Goal: Navigation & Orientation: Find specific page/section

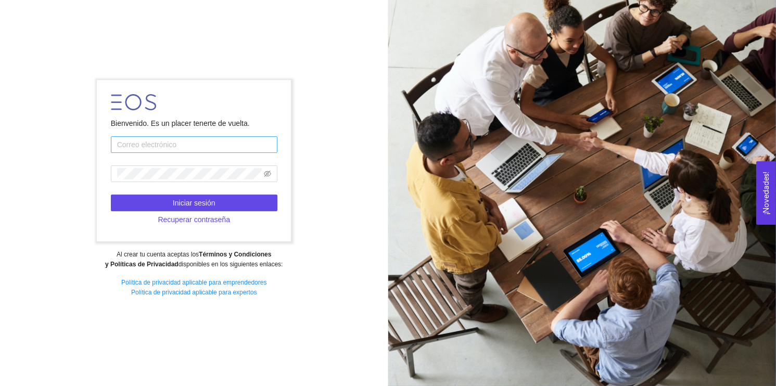
click at [127, 146] on input "text" at bounding box center [194, 144] width 167 height 17
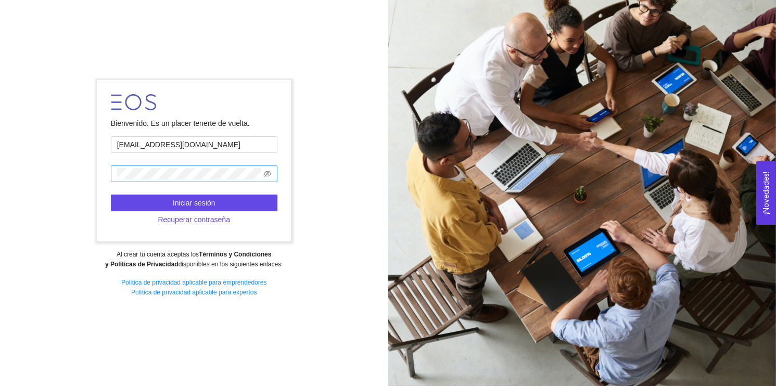
type input "[EMAIL_ADDRESS][DOMAIN_NAME]"
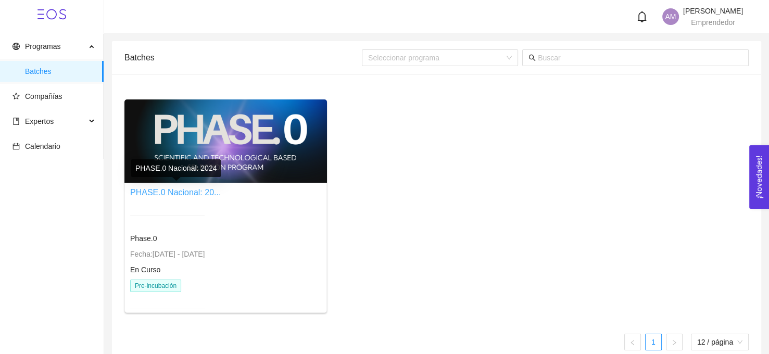
click at [202, 188] on link "PHASE.0 Nacional: 20..." at bounding box center [175, 192] width 91 height 9
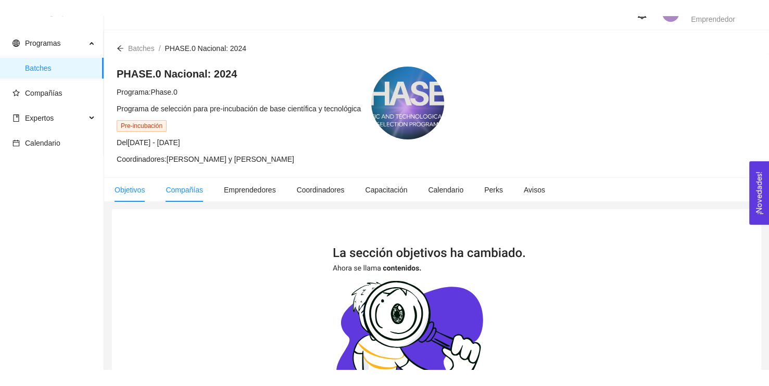
scroll to position [52, 0]
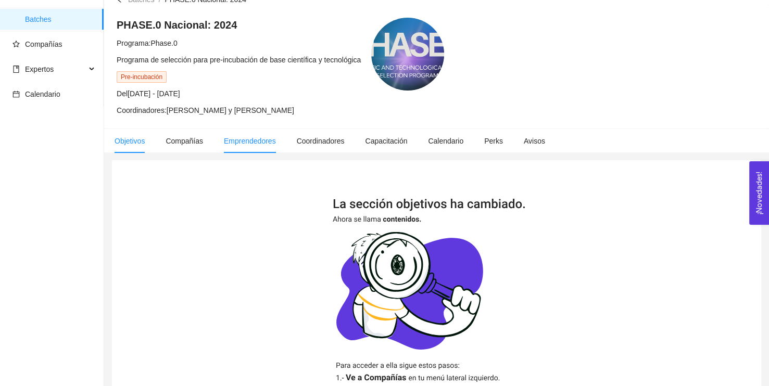
click at [253, 147] on li "Emprendedores" at bounding box center [249, 141] width 73 height 24
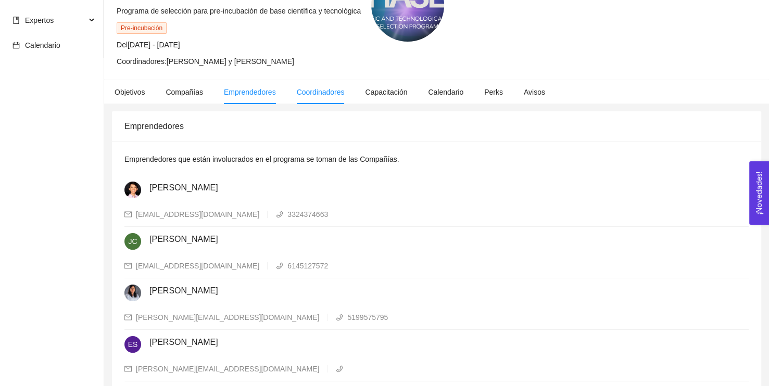
scroll to position [104, 0]
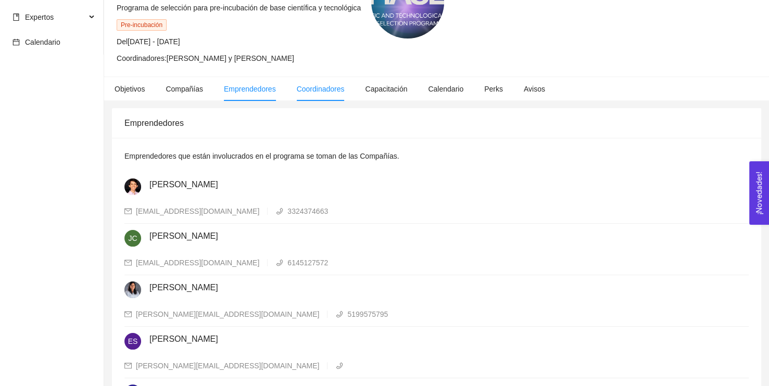
click at [324, 82] on li "Coordinadores" at bounding box center [320, 89] width 69 height 24
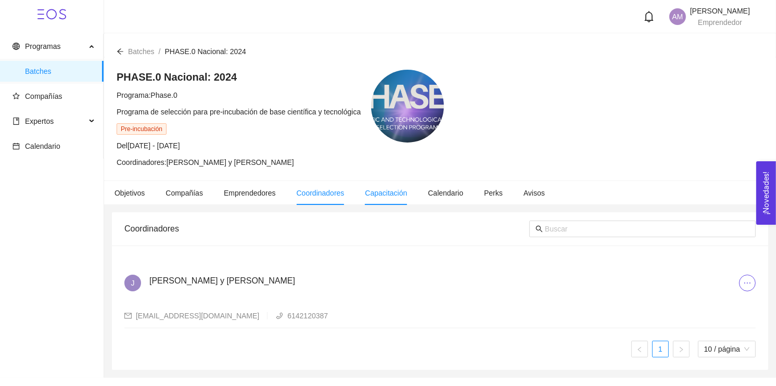
click at [391, 194] on span "Capacitación" at bounding box center [386, 193] width 42 height 8
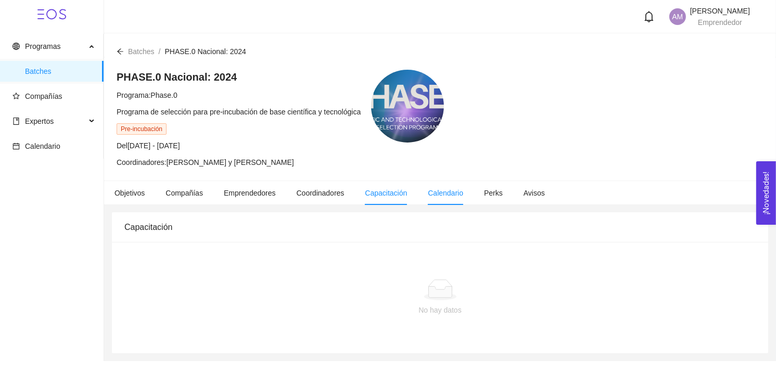
click at [424, 201] on li "Calendario" at bounding box center [446, 193] width 56 height 24
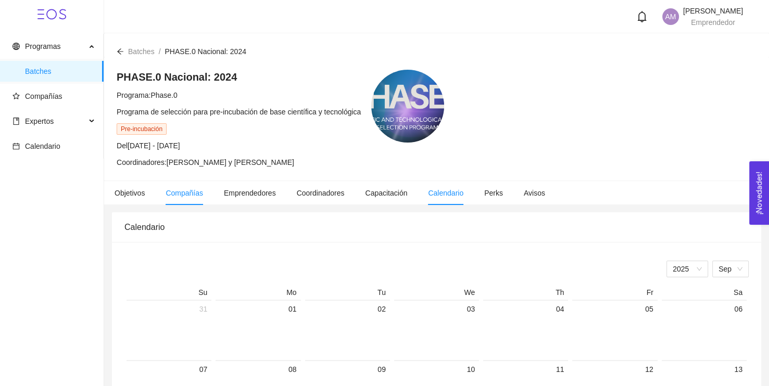
click at [166, 196] on span "Compañías" at bounding box center [184, 193] width 37 height 8
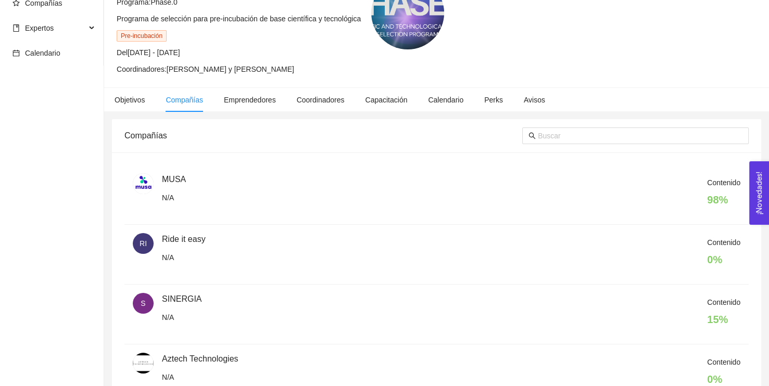
scroll to position [104, 0]
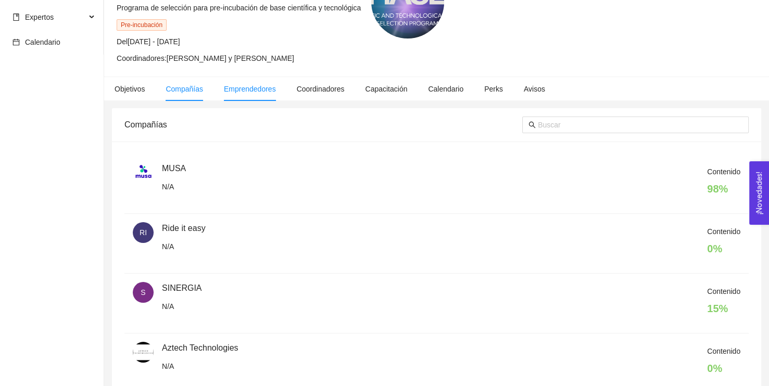
click at [232, 95] on li "Emprendedores" at bounding box center [249, 89] width 73 height 24
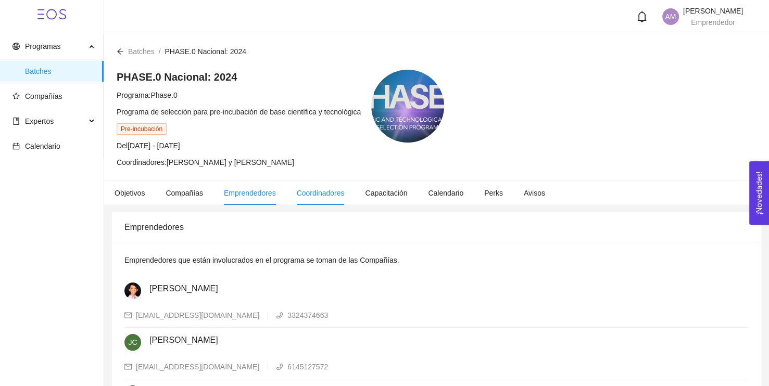
click at [319, 193] on span "Coordinadores" at bounding box center [321, 193] width 48 height 8
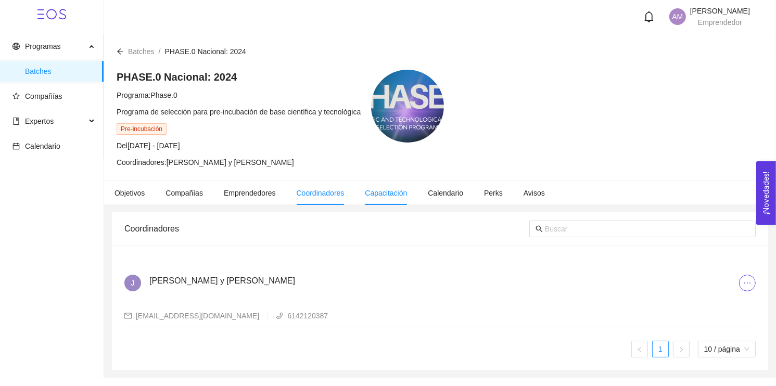
click at [382, 203] on li "Capacitación" at bounding box center [386, 193] width 63 height 24
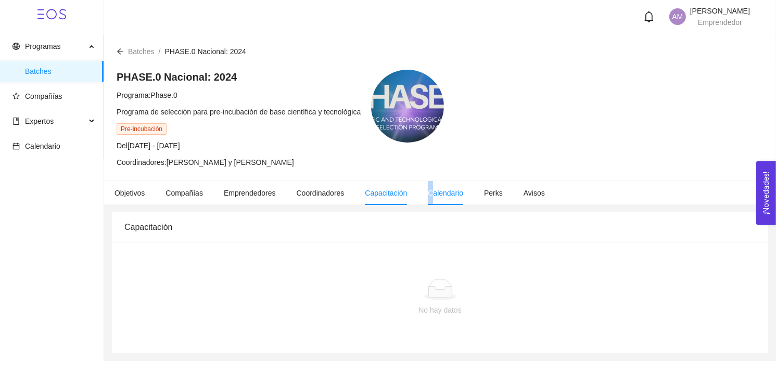
click at [426, 199] on li "Calendario" at bounding box center [446, 193] width 56 height 24
